Goal: Check status: Check status

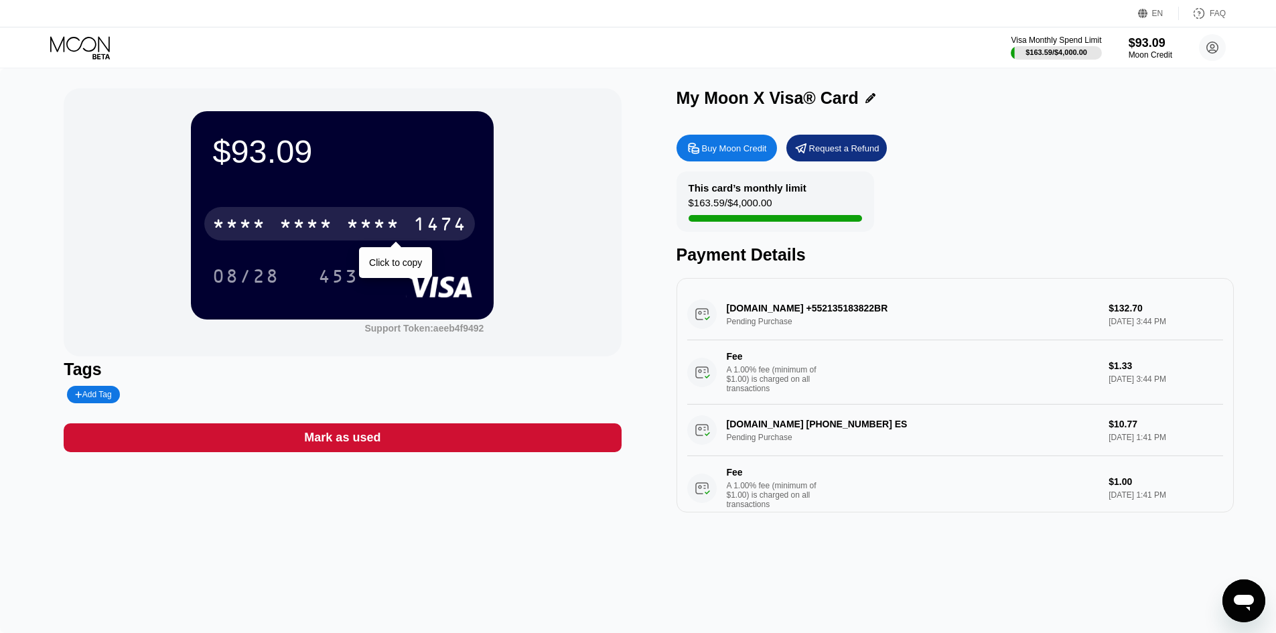
click at [301, 216] on div "* * * * * * * * * * * * 1474" at bounding box center [339, 223] width 271 height 33
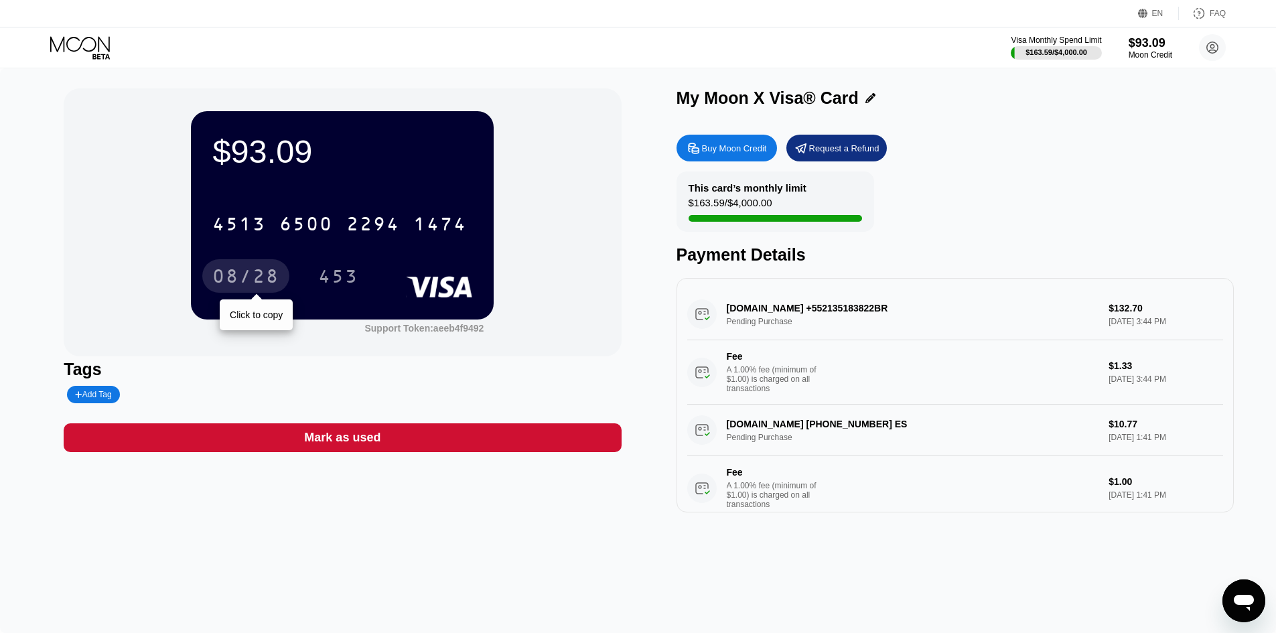
click at [239, 277] on div "08/28" at bounding box center [245, 277] width 67 height 21
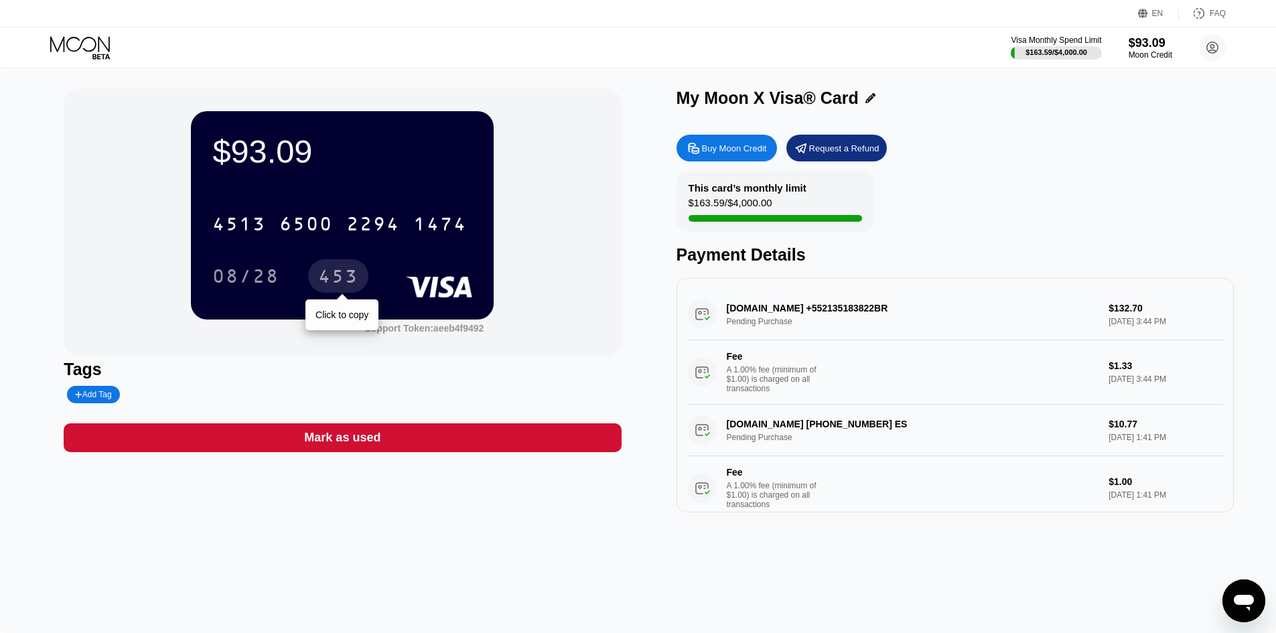
click at [330, 285] on div "453" at bounding box center [338, 277] width 40 height 21
